Goal: Find specific page/section: Find specific page/section

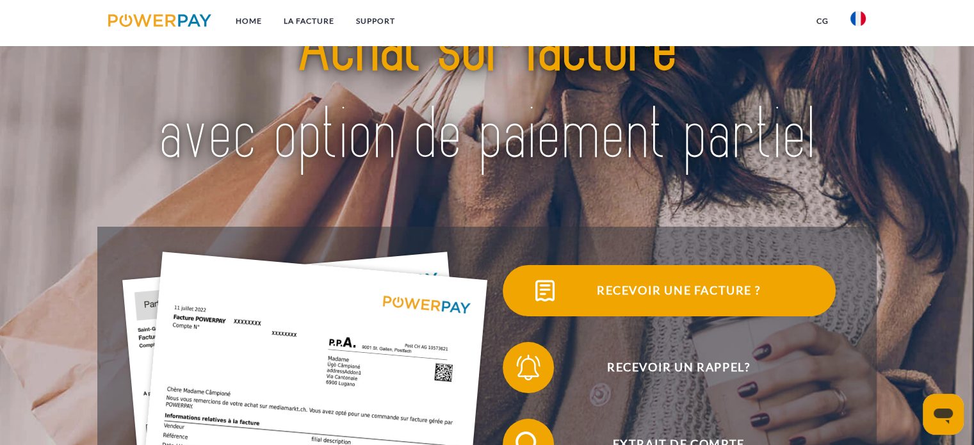
scroll to position [64, 0]
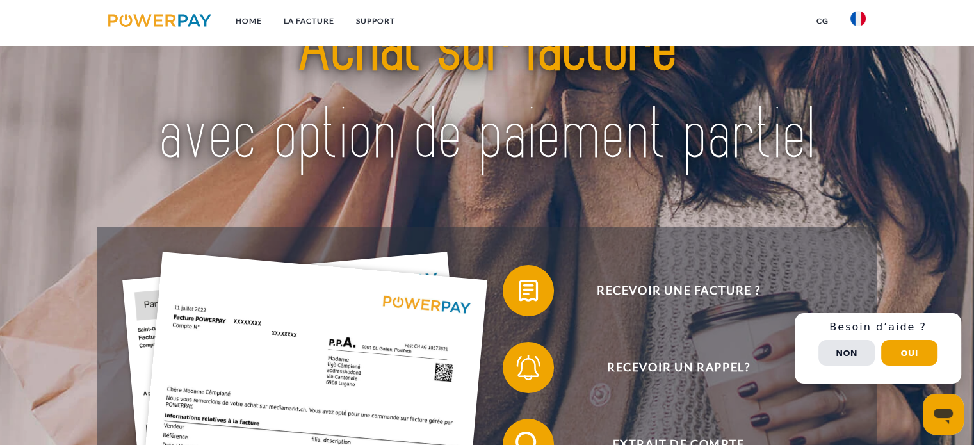
click at [856, 15] on img at bounding box center [858, 18] width 15 height 15
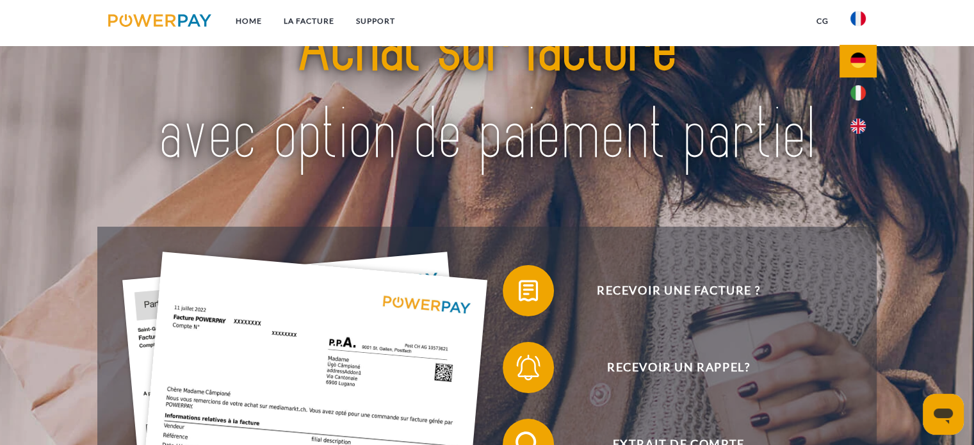
click at [864, 54] on img at bounding box center [858, 60] width 15 height 15
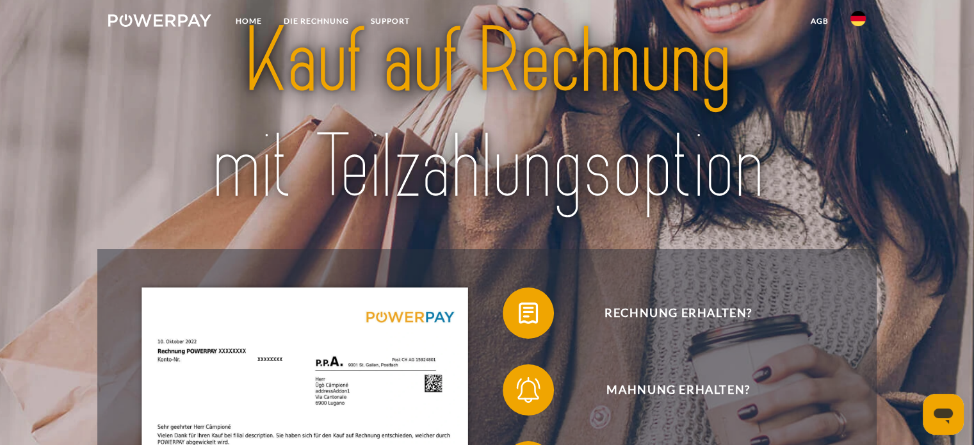
scroll to position [64, 0]
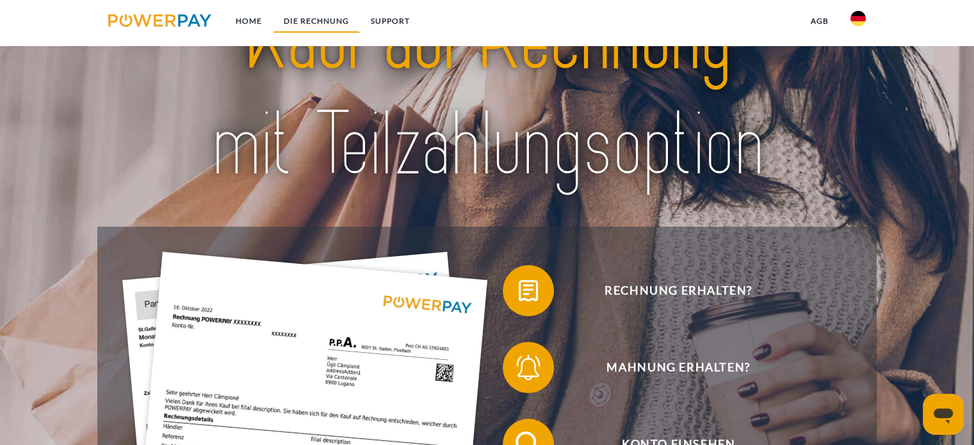
click at [327, 25] on link "DIE RECHNUNG" at bounding box center [316, 21] width 87 height 23
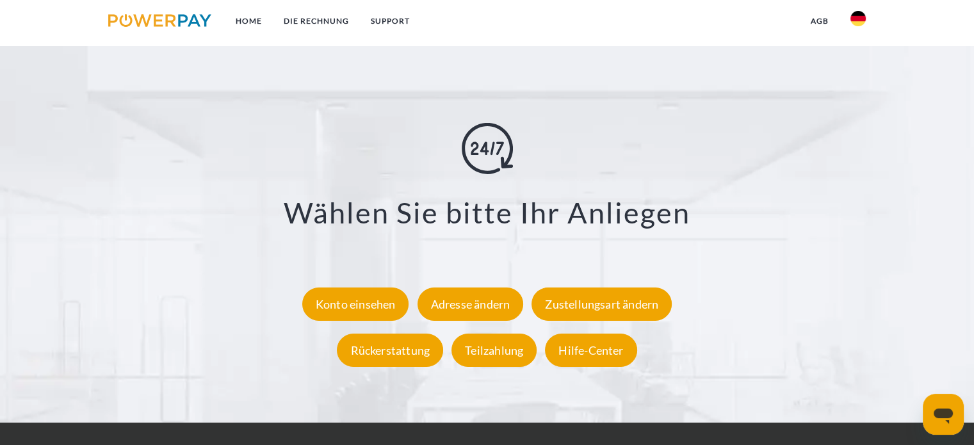
scroll to position [2486, 0]
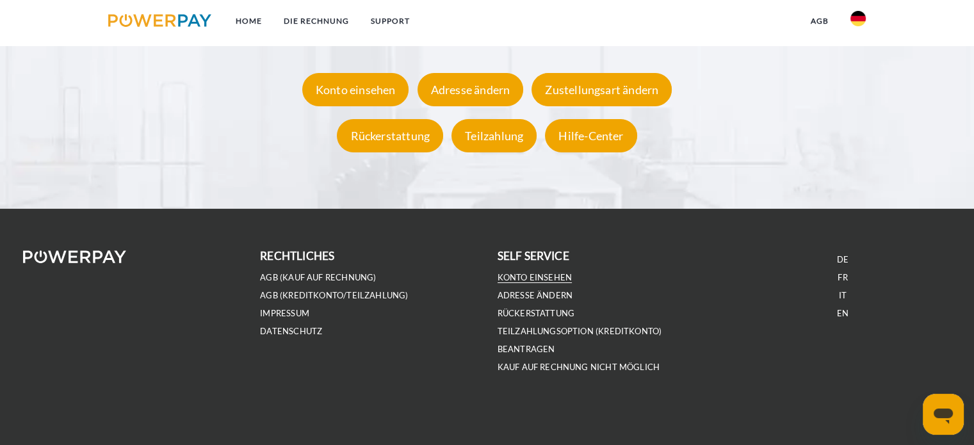
click at [548, 282] on link "Konto einsehen" at bounding box center [535, 277] width 75 height 11
